Goal: Transaction & Acquisition: Purchase product/service

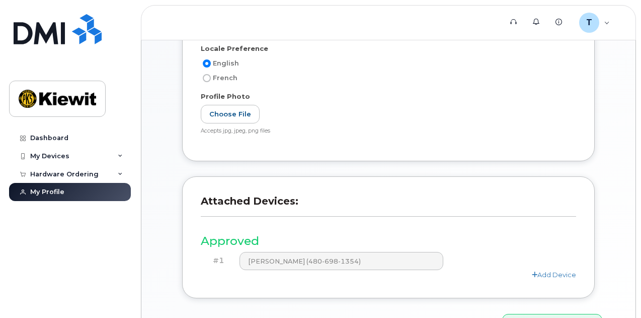
scroll to position [348, 0]
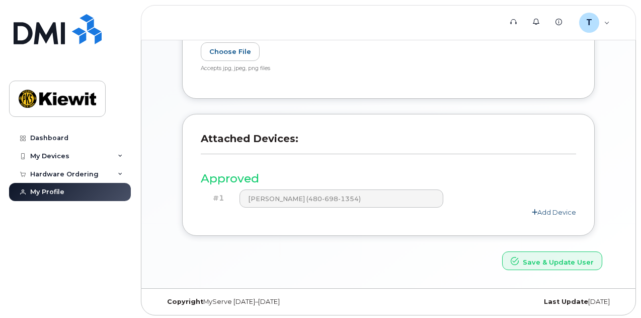
click at [547, 210] on link "Add Device" at bounding box center [554, 212] width 44 height 8
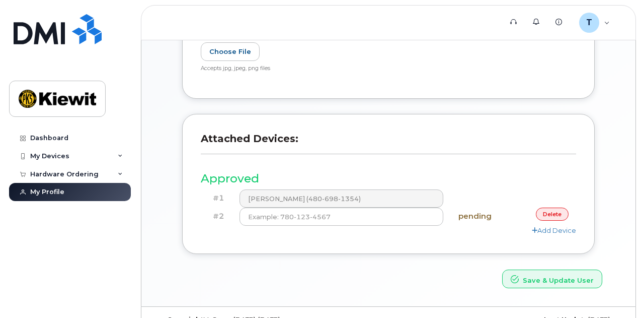
click at [546, 209] on link "delete" at bounding box center [552, 213] width 33 height 13
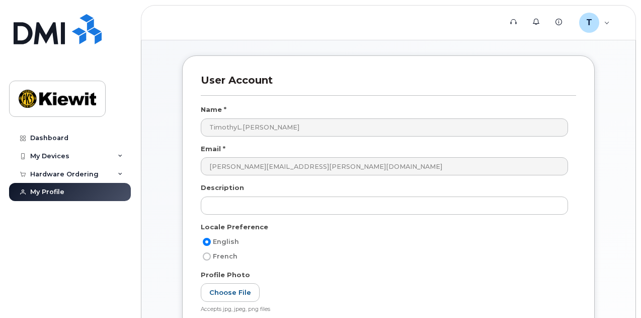
scroll to position [0, 0]
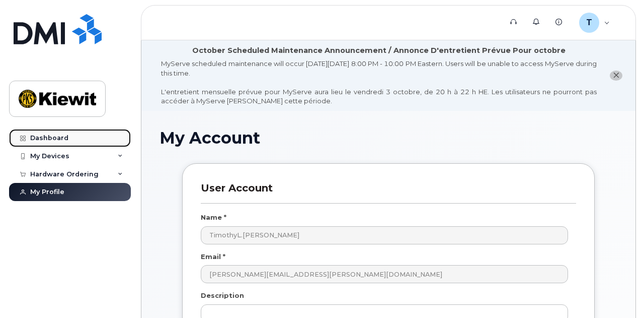
click at [57, 132] on link "Dashboard" at bounding box center [70, 138] width 122 height 18
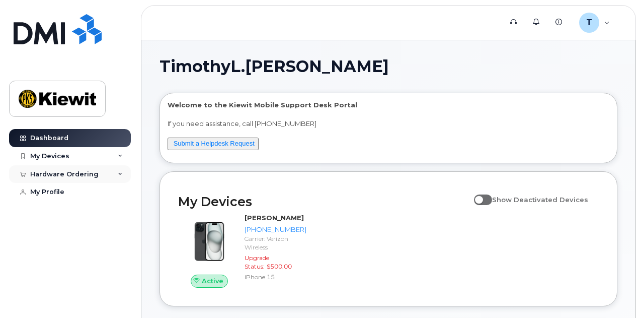
click at [119, 173] on icon at bounding box center [120, 174] width 5 height 5
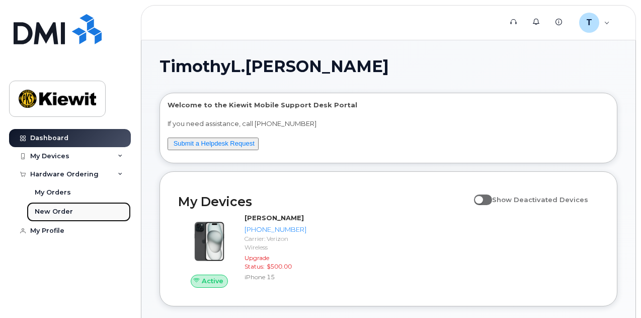
click at [53, 211] on div "New Order" at bounding box center [54, 211] width 38 height 9
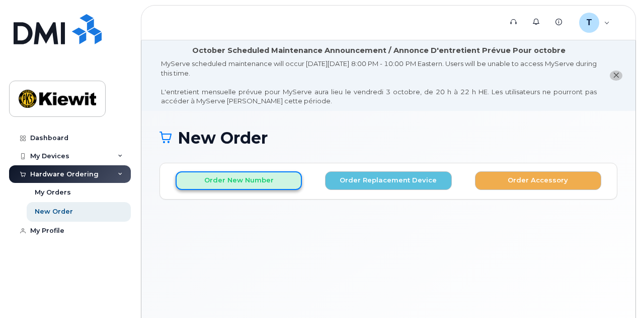
click at [249, 181] on button "Order New Number" at bounding box center [239, 180] width 126 height 19
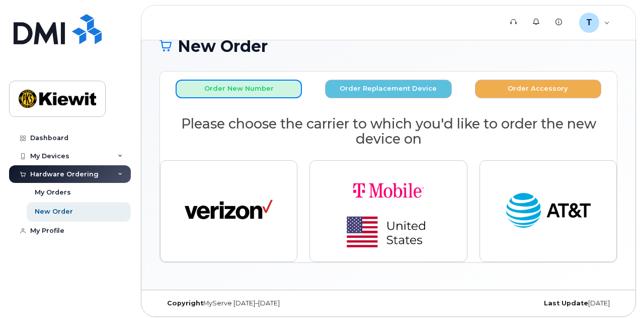
scroll to position [94, 0]
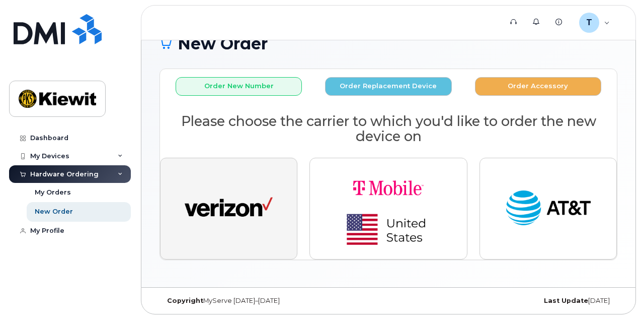
click at [231, 204] on img "button" at bounding box center [229, 208] width 88 height 45
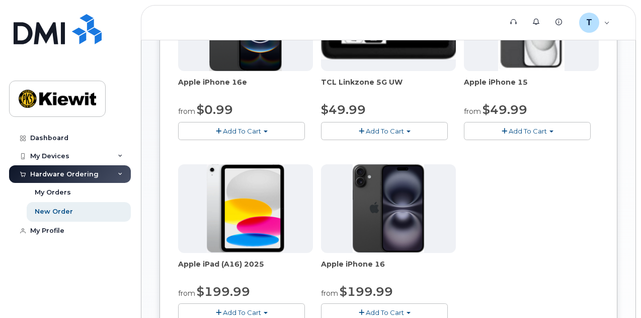
scroll to position [346, 0]
